Goal: Check status: Check status

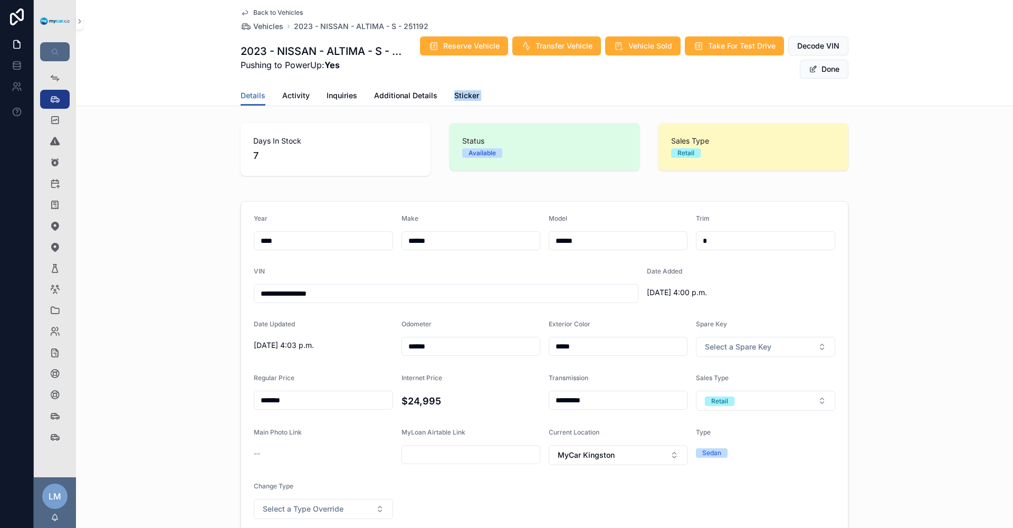
click at [714, 94] on div "Details Activity Inquiries Additional Details Sticker" at bounding box center [545, 95] width 608 height 20
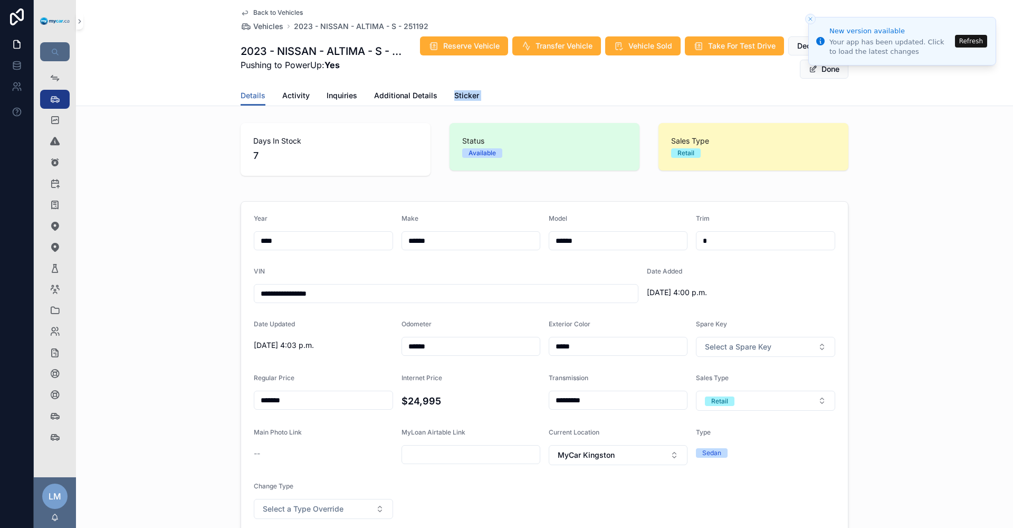
click at [714, 94] on div "Details Activity Inquiries Additional Details Sticker" at bounding box center [545, 95] width 608 height 20
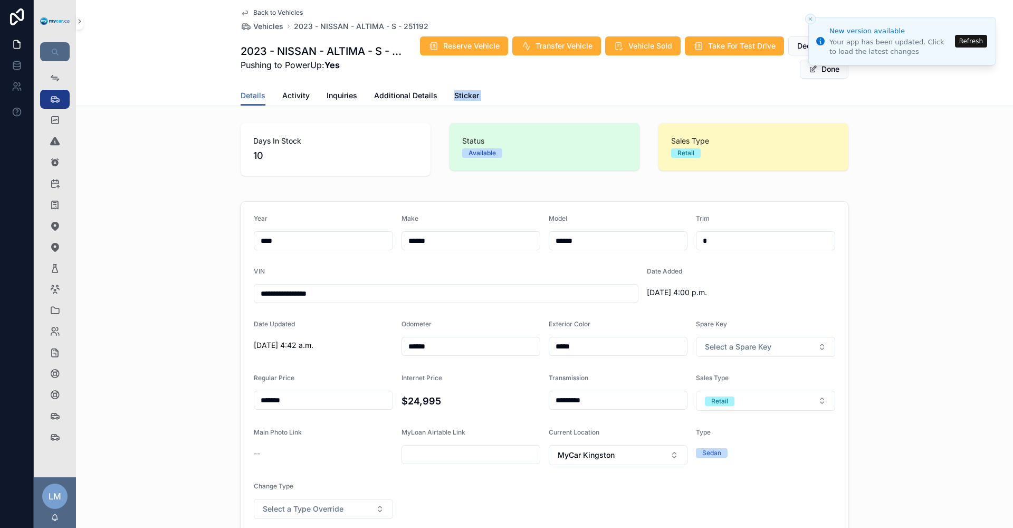
click at [714, 94] on div "Details Activity Inquiries Additional Details Sticker" at bounding box center [545, 95] width 608 height 20
click at [967, 45] on button "Refresh" at bounding box center [971, 41] width 32 height 13
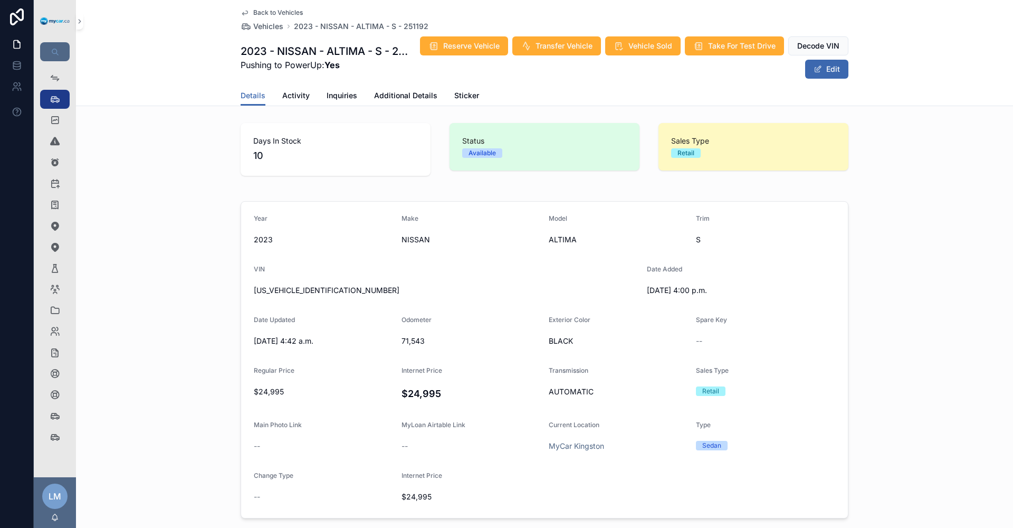
click at [278, 10] on span "Back to Vehicles" at bounding box center [278, 12] width 50 height 8
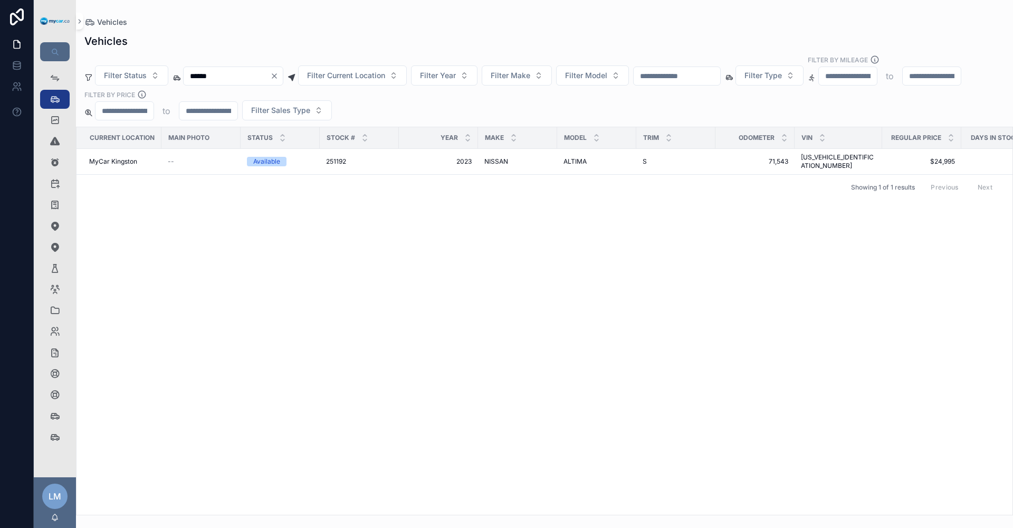
click at [279, 72] on icon "Clear" at bounding box center [274, 76] width 8 height 8
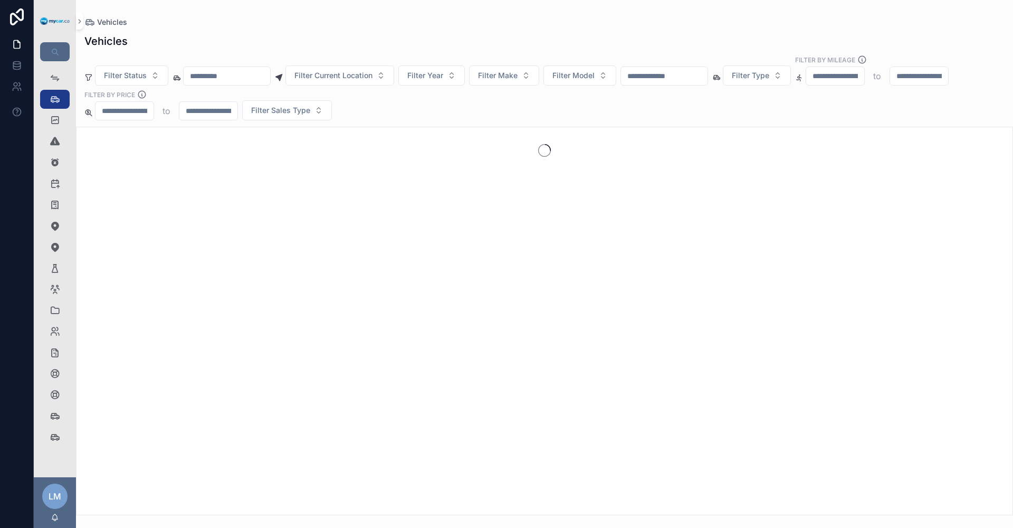
click at [708, 78] on input "scrollable content" at bounding box center [664, 76] width 87 height 15
type input "******"
click at [53, 437] on icon "scrollable content" at bounding box center [55, 437] width 11 height 11
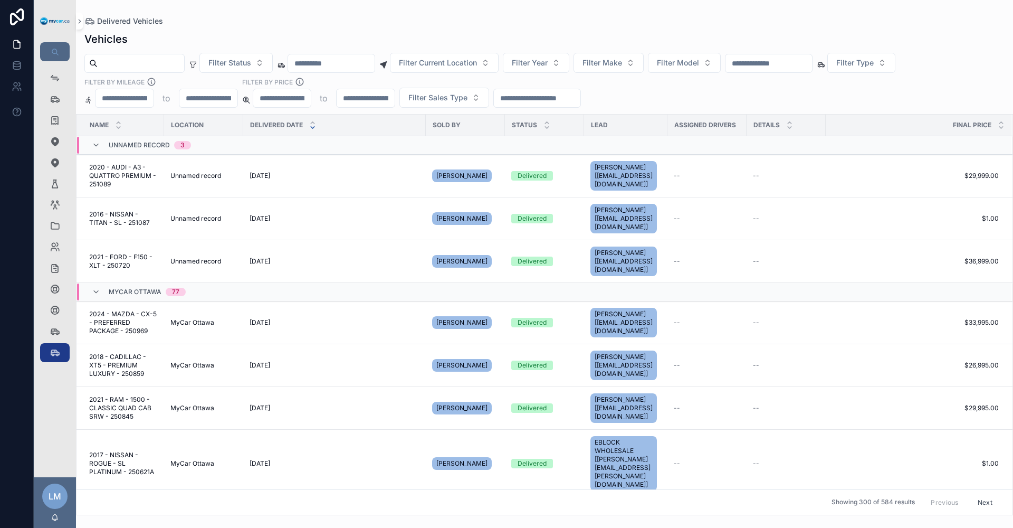
click at [812, 64] on input "scrollable content" at bounding box center [768, 63] width 87 height 15
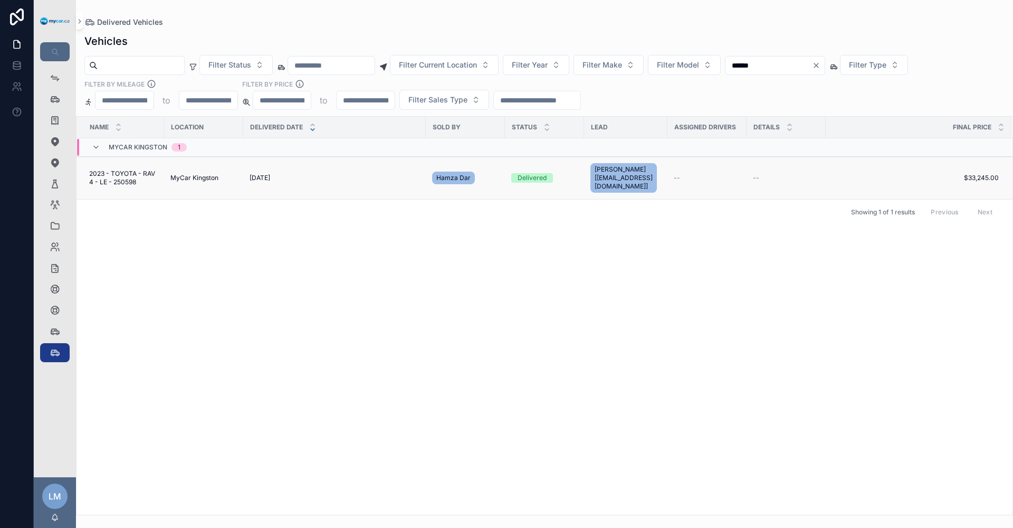
type input "******"
click at [642, 168] on span "[PERSON_NAME] [[EMAIL_ADDRESS][DOMAIN_NAME]]" at bounding box center [624, 177] width 58 height 25
